Goal: Find contact information: Find contact information

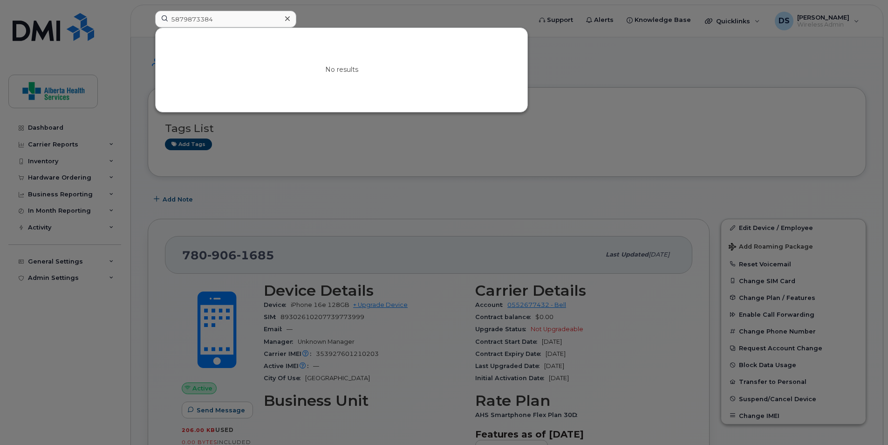
click at [387, 74] on div "No results" at bounding box center [342, 70] width 372 height 84
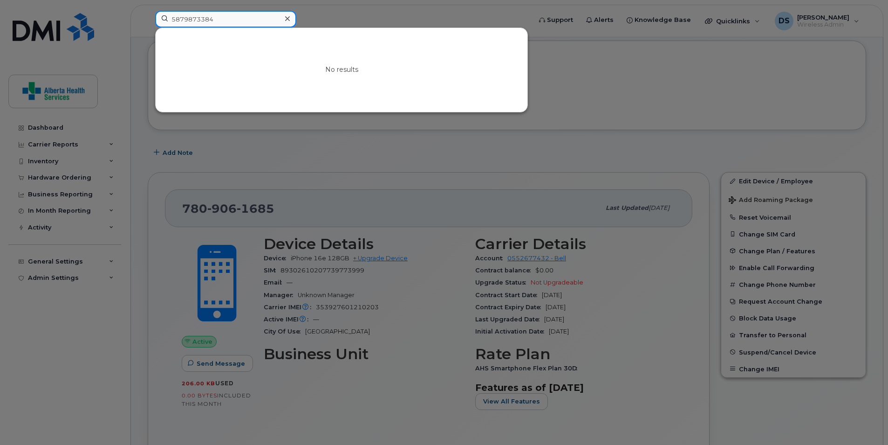
click at [239, 22] on input "5879873384" at bounding box center [225, 19] width 141 height 17
paste input "L14075QPGJ"
type input "L14075QPGJ"
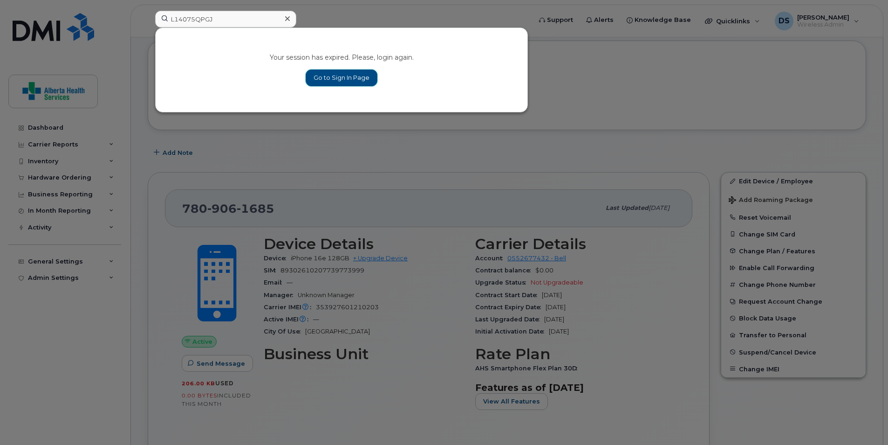
click at [347, 79] on link "Go to Sign In Page" at bounding box center [342, 77] width 72 height 17
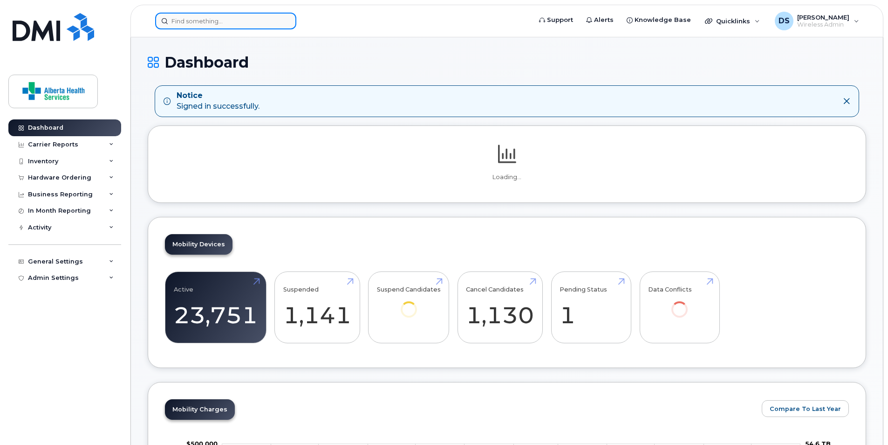
click at [201, 18] on input at bounding box center [225, 21] width 141 height 17
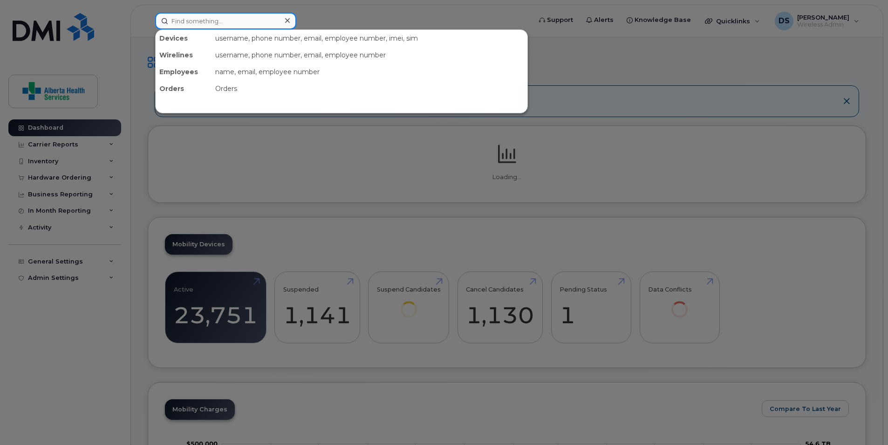
paste input "L14075QPGJ"
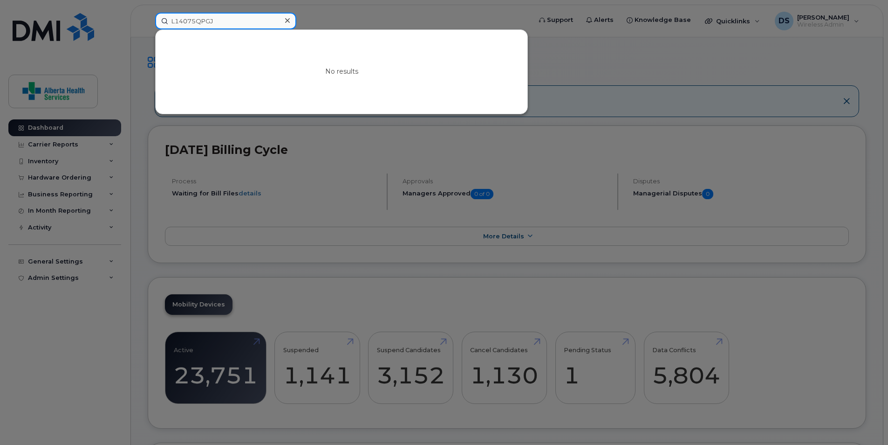
click at [238, 23] on input "L14075QPGJ" at bounding box center [225, 21] width 141 height 17
paste input "89043052010008887025002835341080"
click at [230, 22] on input "89043052010008887025002835341080" at bounding box center [225, 21] width 141 height 17
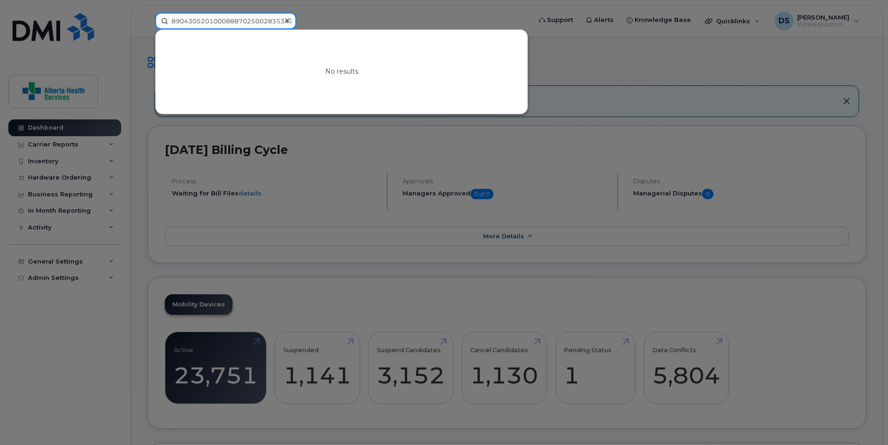
click at [230, 22] on input "89043052010008887025002835341080" at bounding box center [225, 21] width 141 height 17
paste input "35 051530 158076"
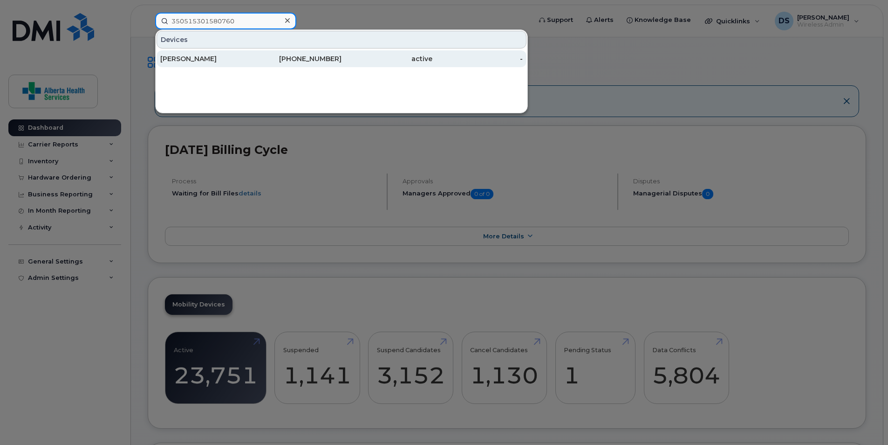
type input "350515301580760"
click at [288, 58] on div "403-512-1634" at bounding box center [296, 58] width 91 height 9
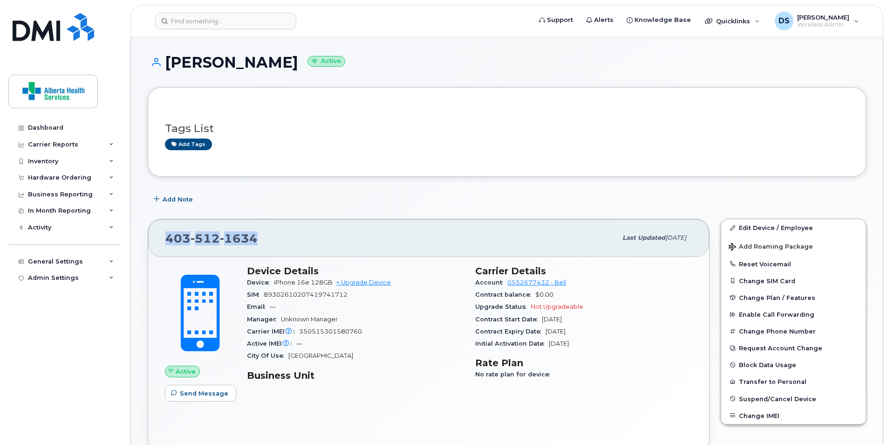
drag, startPoint x: 266, startPoint y: 235, endPoint x: 163, endPoint y: 241, distance: 102.7
click at [163, 241] on div "[PHONE_NUMBER] Last updated [DATE]" at bounding box center [428, 237] width 561 height 37
copy span "[PHONE_NUMBER]"
click at [275, 424] on div "Active Send Message Device Details Device iPhone 16e 128GB + Upgrade Device SIM…" at bounding box center [428, 354] width 561 height 194
